Goal: Complete application form

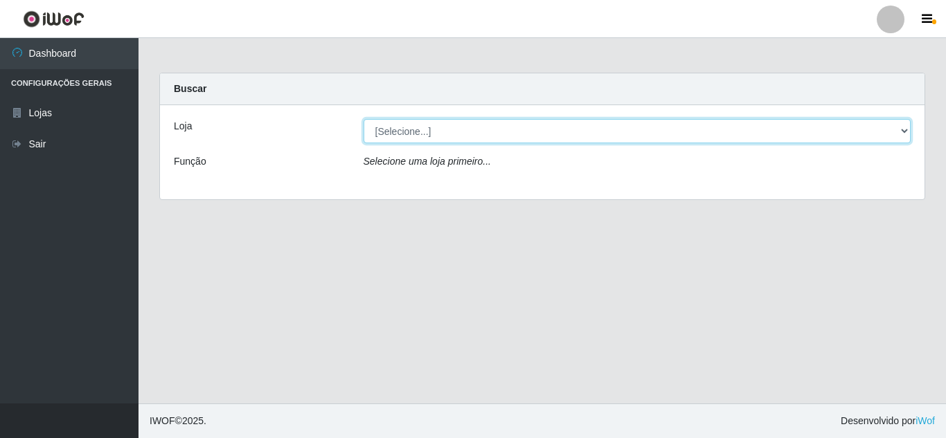
click at [406, 129] on select "[Selecione...] Hiper Queiroz - [GEOGRAPHIC_DATA]" at bounding box center [638, 131] width 548 height 24
select select "513"
click at [364, 119] on select "[Selecione...] Hiper Queiroz - [GEOGRAPHIC_DATA]" at bounding box center [638, 131] width 548 height 24
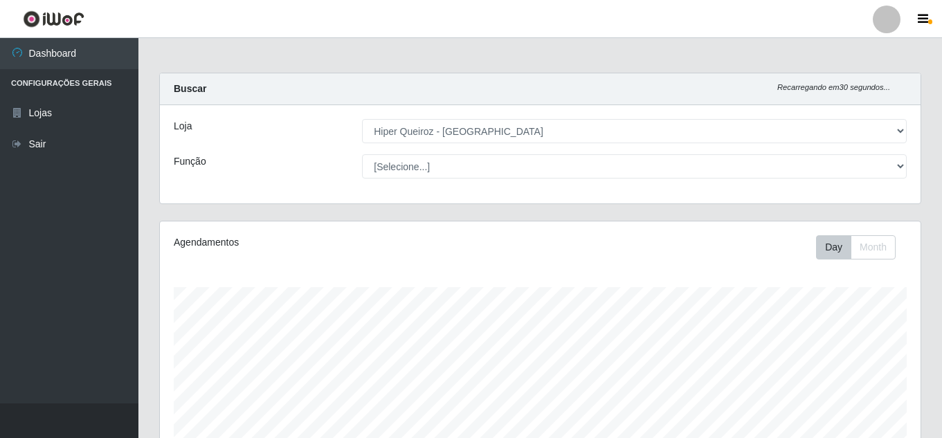
scroll to position [287, 761]
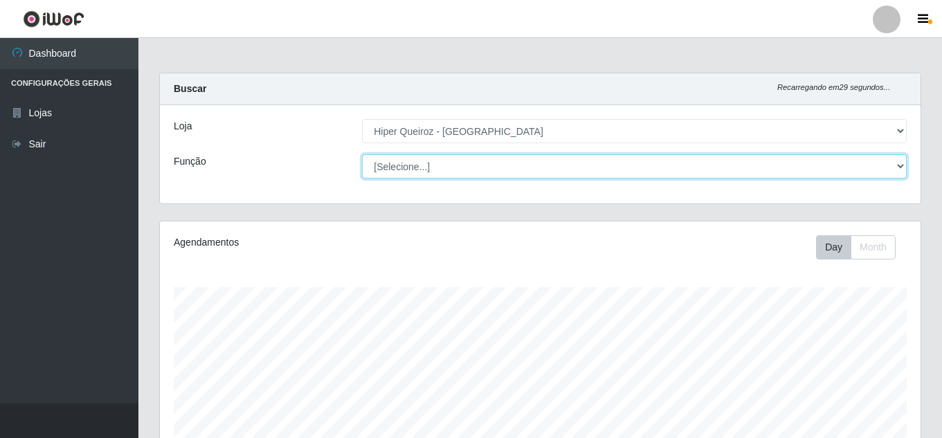
click at [431, 164] on select "[Selecione...] Embalador Embalador + Embalador ++ Operador de Caixa Operador de…" at bounding box center [634, 166] width 545 height 24
click at [362, 154] on select "[Selecione...] Embalador Embalador + Embalador ++ Operador de Caixa Operador de…" at bounding box center [634, 166] width 545 height 24
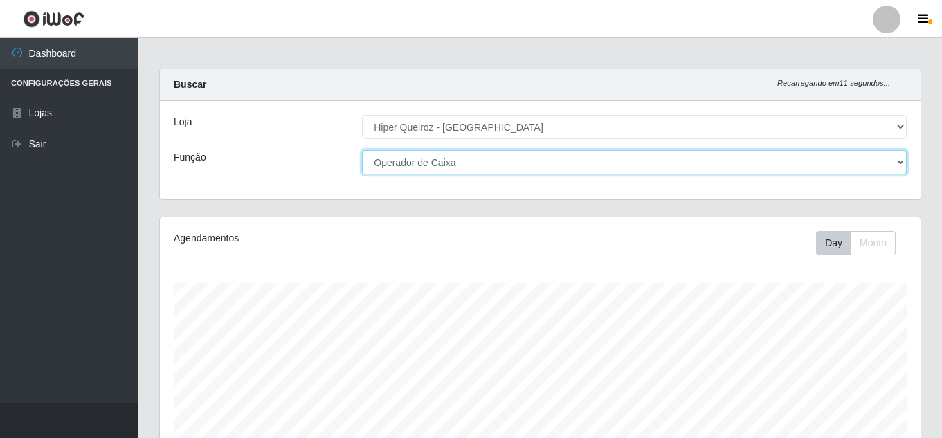
scroll to position [0, 0]
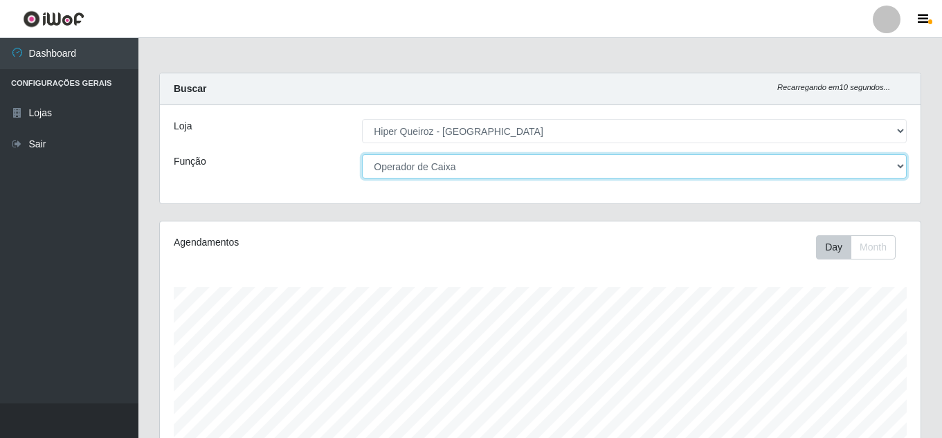
click at [496, 161] on select "[Selecione...] Embalador Embalador + Embalador ++ Operador de Caixa Operador de…" at bounding box center [634, 166] width 545 height 24
click at [362, 154] on select "[Selecione...] Embalador Embalador + Embalador ++ Operador de Caixa Operador de…" at bounding box center [634, 166] width 545 height 24
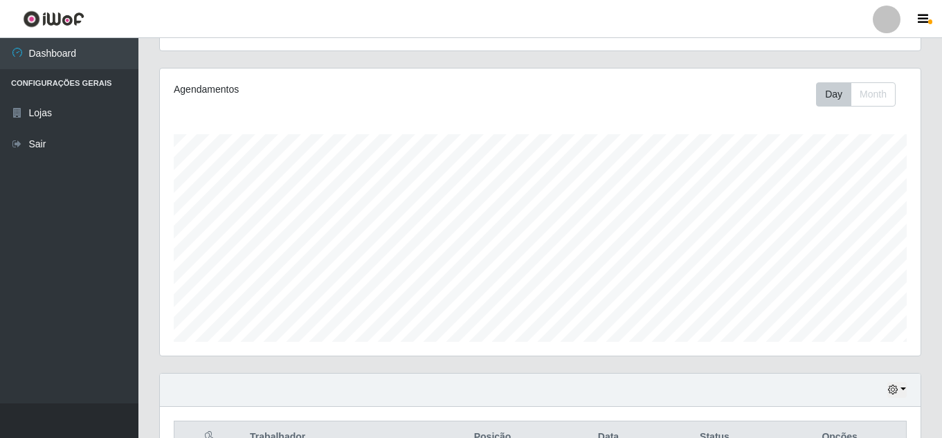
scroll to position [27, 0]
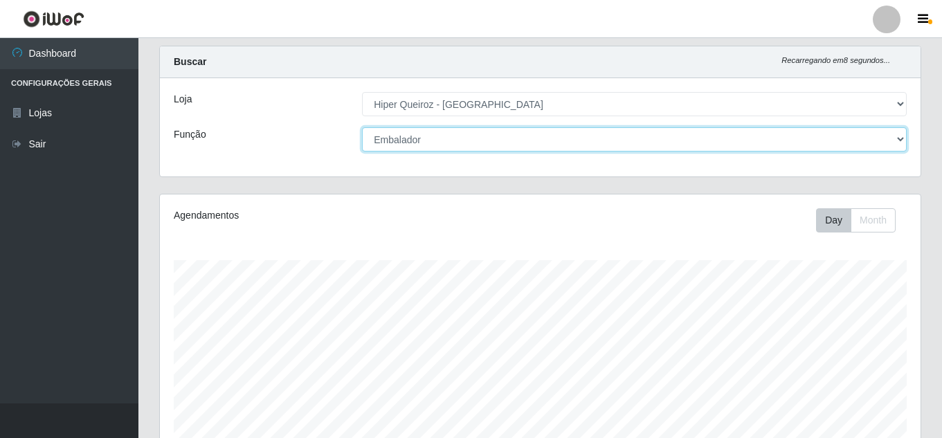
click at [462, 132] on select "[Selecione...] Embalador Embalador + Embalador ++ Operador de Caixa Operador de…" at bounding box center [634, 139] width 545 height 24
click at [362, 127] on select "[Selecione...] Embalador Embalador + Embalador ++ Operador de Caixa Operador de…" at bounding box center [634, 139] width 545 height 24
click at [457, 141] on select "[Selecione...] Embalador Embalador + Embalador ++ Operador de Caixa Operador de…" at bounding box center [634, 139] width 545 height 24
select select "71"
click at [362, 127] on select "[Selecione...] Embalador Embalador + Embalador ++ Operador de Caixa Operador de…" at bounding box center [634, 139] width 545 height 24
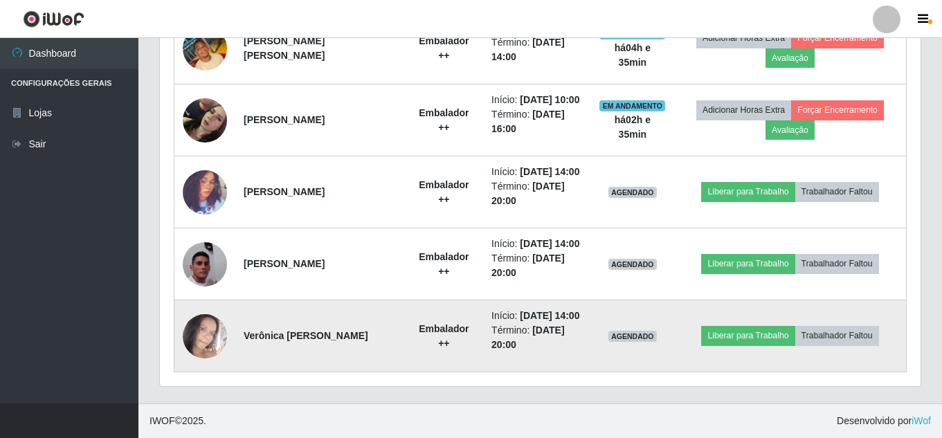
scroll to position [927, 0]
click at [205, 330] on img at bounding box center [205, 336] width 44 height 79
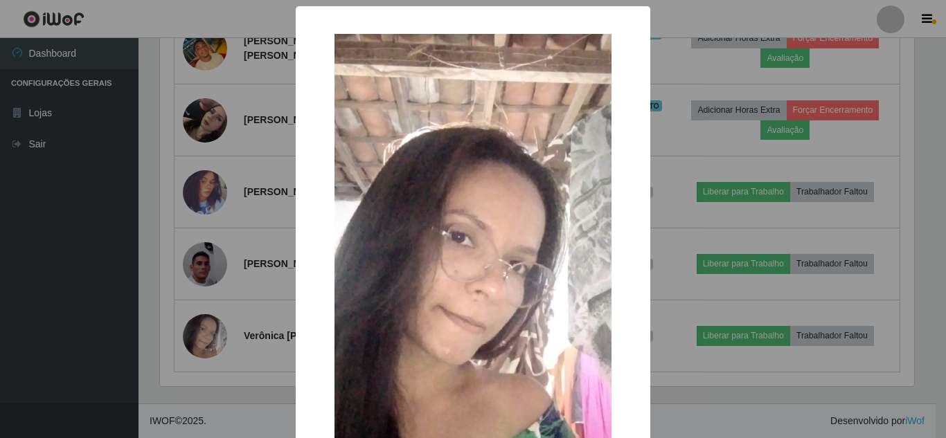
click at [228, 359] on div "× OK Cancel" at bounding box center [473, 219] width 946 height 438
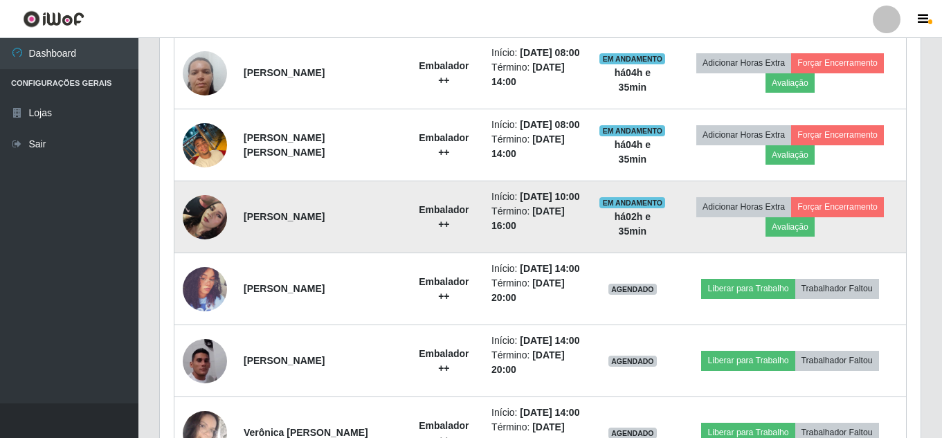
scroll to position [719, 0]
